Goal: Information Seeking & Learning: Find specific fact

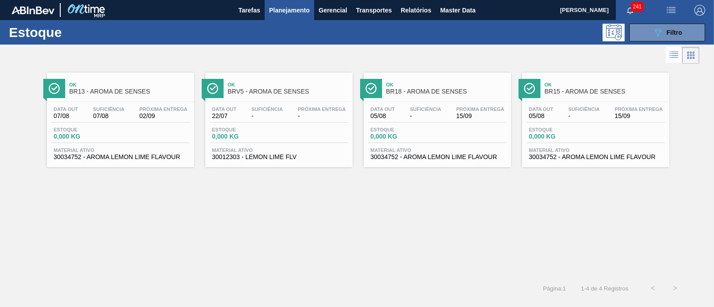
scroll to position [111, 0]
click at [652, 37] on icon "089F7B8B-B2A5-4AFE-B5C0-19BA573D28AC" at bounding box center [657, 32] width 11 height 11
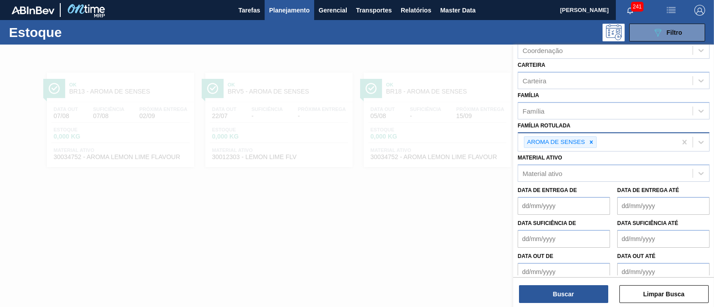
click at [588, 140] on icon at bounding box center [591, 142] width 6 height 6
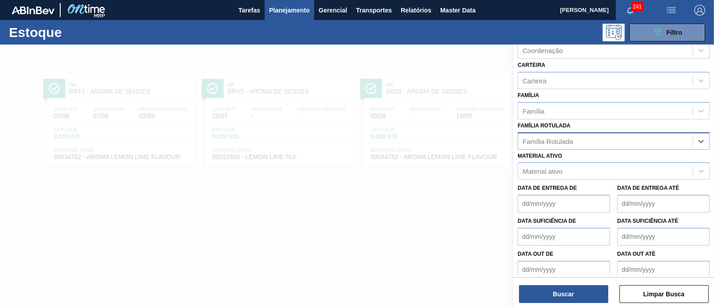
click at [588, 140] on div "Família Rotulada" at bounding box center [605, 141] width 174 height 13
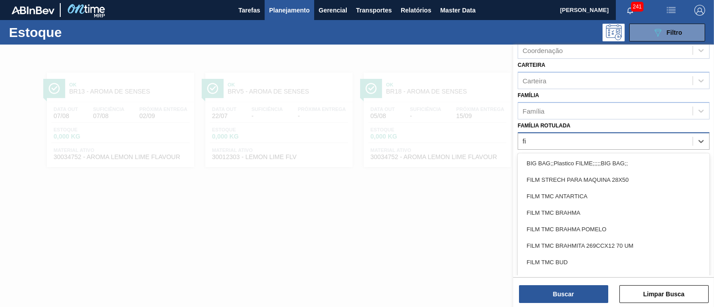
type Rotulada "f"
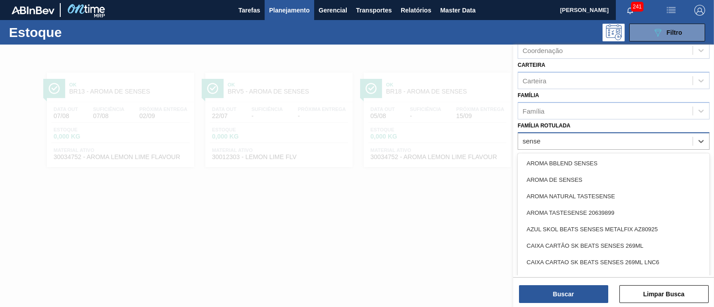
type Rotulada "senses"
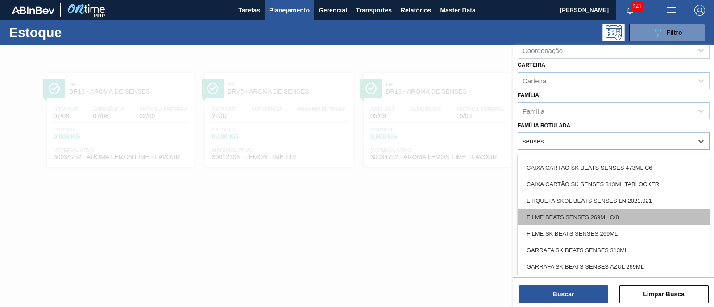
click at [628, 215] on div "FILME BEATS SENSES 269ML C/8" at bounding box center [613, 217] width 192 height 17
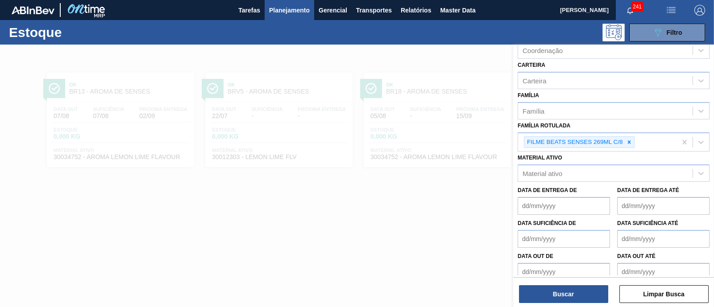
click at [564, 304] on div "Status do Estoque Status do Estoque Origem Origem Destino Destino Coordenação C…" at bounding box center [613, 177] width 201 height 264
click at [565, 296] on button "Buscar" at bounding box center [563, 294] width 89 height 18
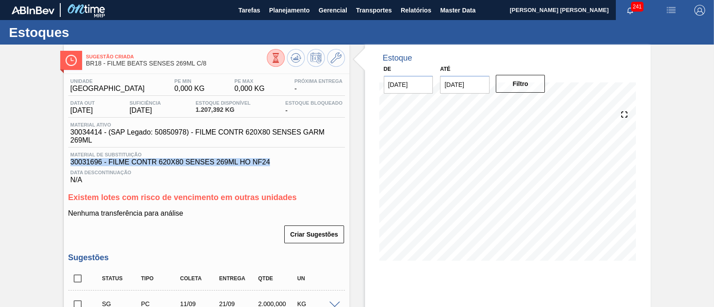
drag, startPoint x: 274, startPoint y: 163, endPoint x: 67, endPoint y: 166, distance: 206.5
click at [68, 166] on div "Material de Substituição 30031696 - FILME CONTR 620X80 SENSES 269ML HO NF24" at bounding box center [206, 159] width 277 height 14
click at [282, 157] on span "Material de Substituição" at bounding box center [206, 154] width 272 height 5
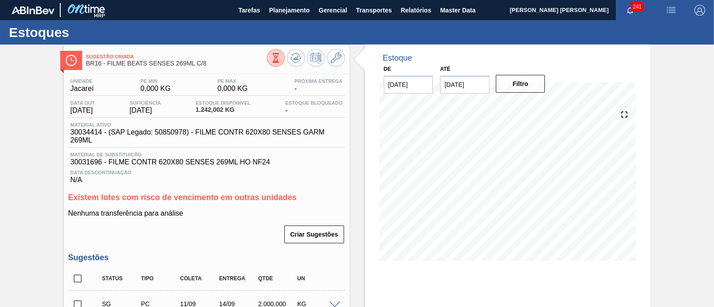
click at [279, 59] on icon at bounding box center [276, 58] width 10 height 10
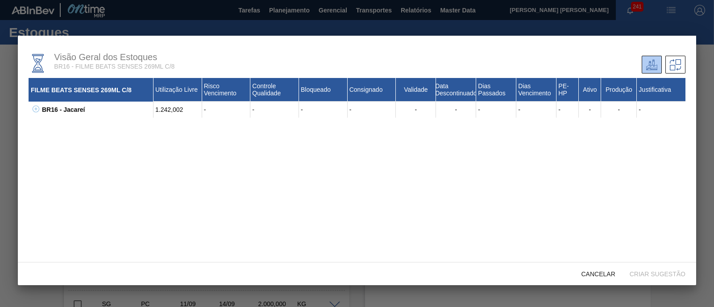
click at [33, 109] on icon at bounding box center [36, 109] width 7 height 7
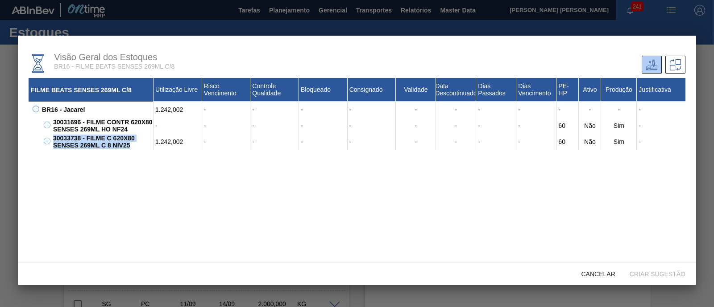
drag, startPoint x: 54, startPoint y: 137, endPoint x: 144, endPoint y: 148, distance: 90.8
click at [144, 148] on div "30033738 - FILME C 620X80 SENSES 269ML C 8 NIV25" at bounding box center [102, 142] width 103 height 16
copy div "30033738 - FILME C 620X80 SENSES 269ML C 8 NIV25"
